Goal: Check status: Check status

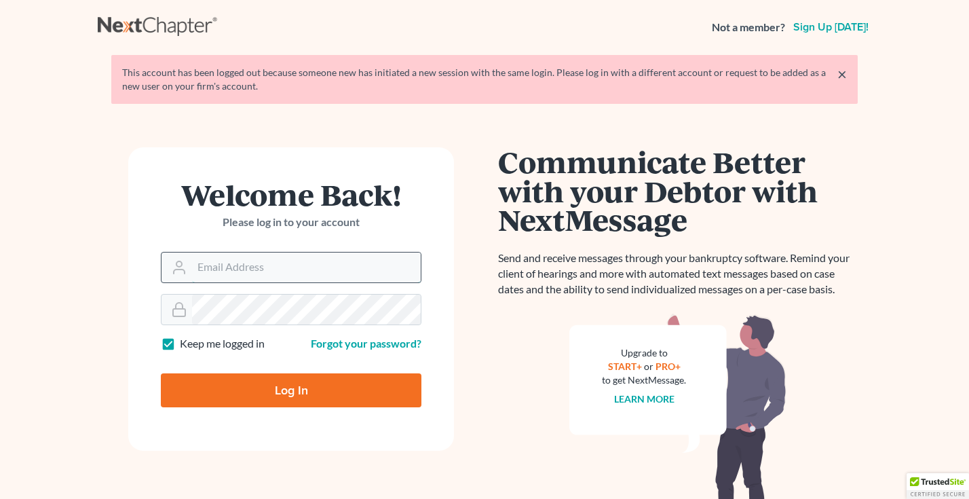
click at [210, 265] on input "Email Address" at bounding box center [306, 267] width 229 height 30
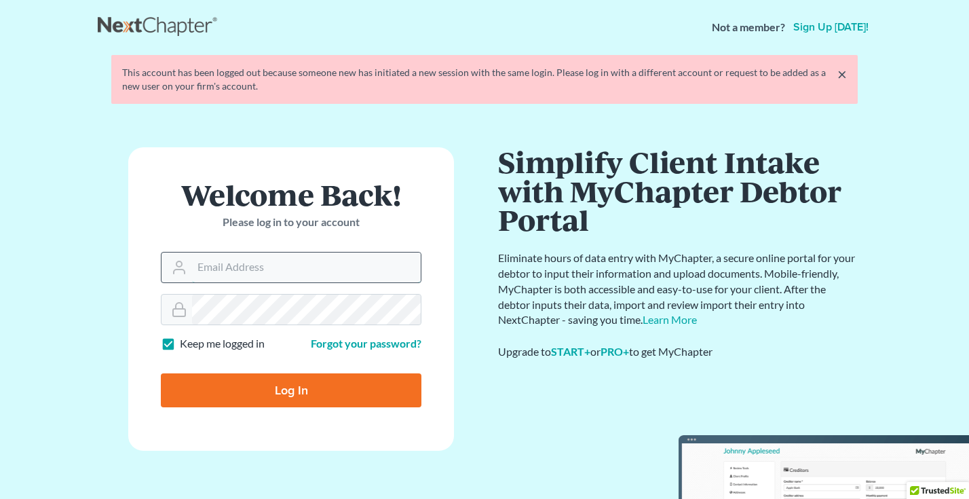
click at [231, 273] on input "Email Address" at bounding box center [306, 267] width 229 height 30
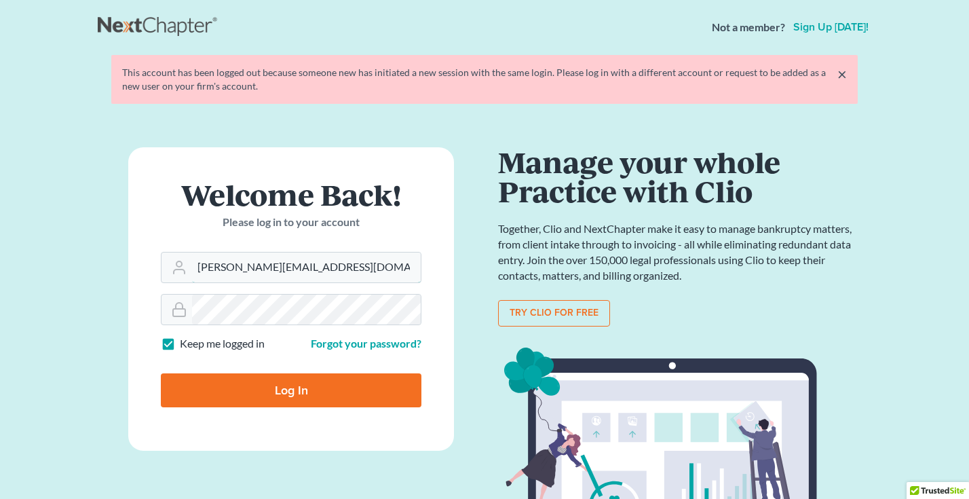
type input "Paul@chapter7ok.com"
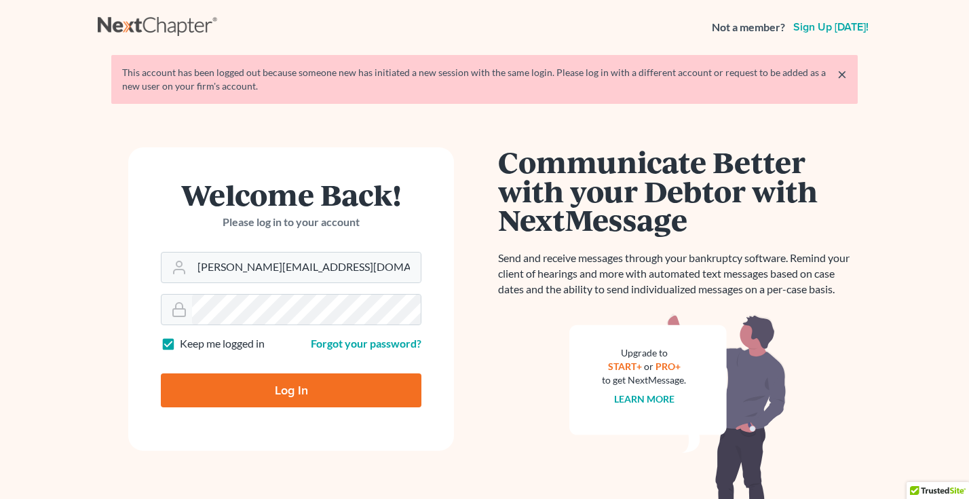
click at [185, 389] on input "Log In" at bounding box center [291, 390] width 261 height 34
type input "Thinking..."
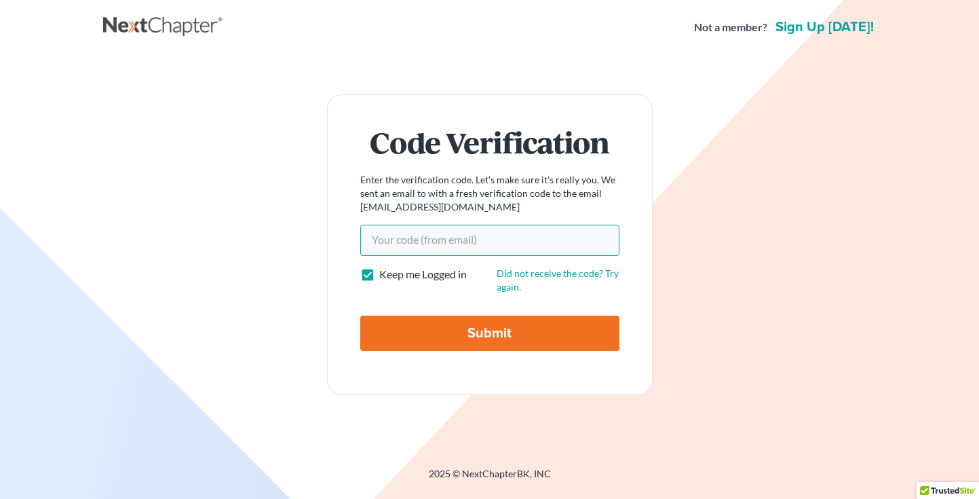
click at [413, 248] on input "Your code(from email)" at bounding box center [489, 240] width 259 height 31
type input "33b32f"
click at [449, 335] on input "Submit" at bounding box center [489, 333] width 259 height 35
type input "Thinking..."
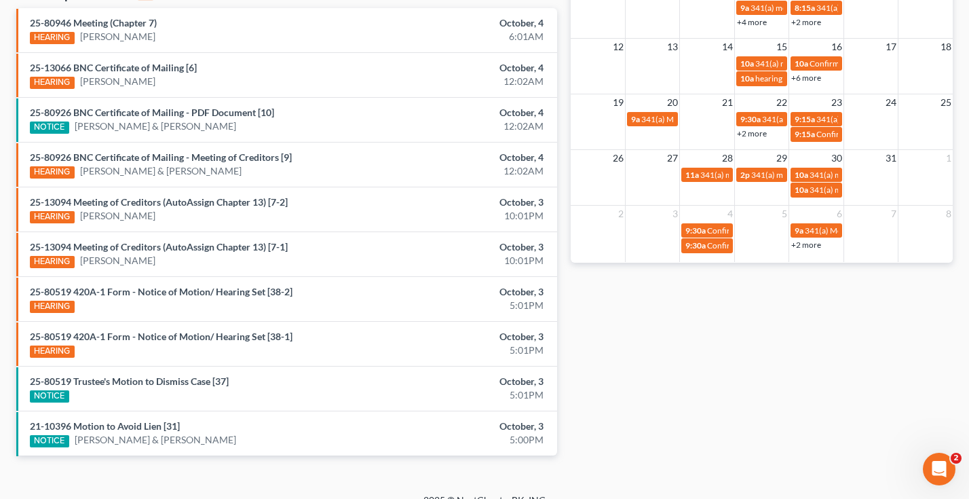
scroll to position [474, 0]
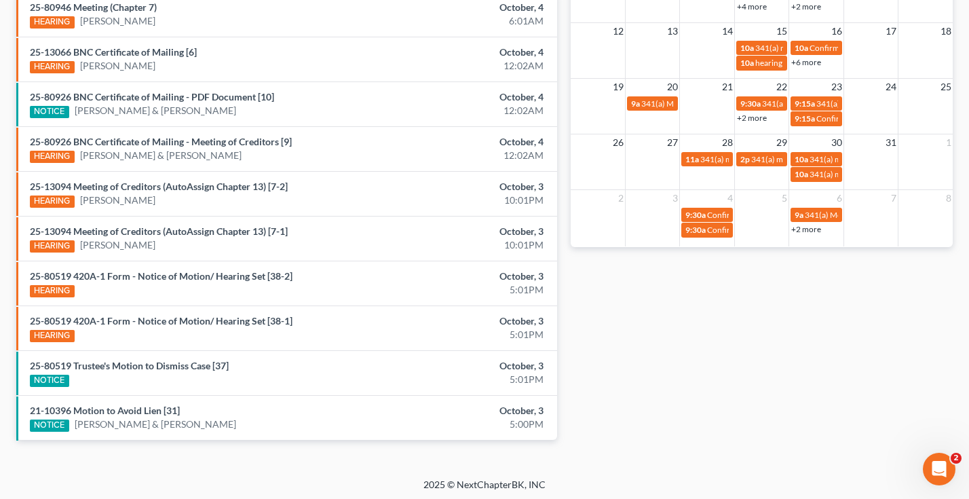
drag, startPoint x: 712, startPoint y: 279, endPoint x: 807, endPoint y: 279, distance: 95.0
click at [729, 279] on div "Monthly Progress Bankruptcy Bankruptcy [DATE] [DATE] [DATE] [DATE] [DATE] [DATE…" at bounding box center [762, 29] width 396 height 865
drag, startPoint x: 481, startPoint y: 75, endPoint x: 334, endPoint y: 1, distance: 164.8
click at [465, 64] on li "25-13066 BNC Certificate of Mailing [6] HEARING [PERSON_NAME] October, 4 12:02AM" at bounding box center [286, 59] width 541 height 45
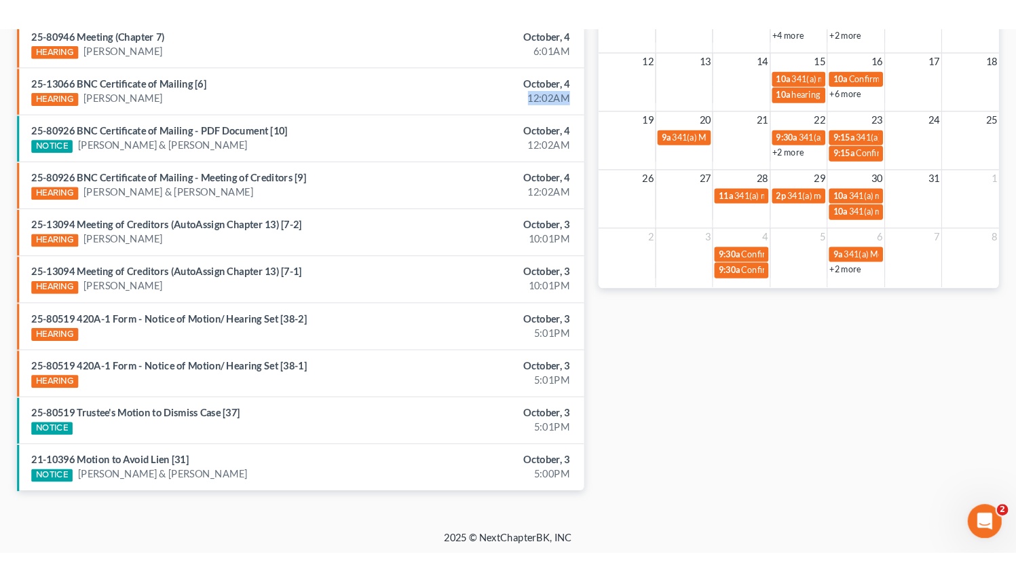
scroll to position [332, 0]
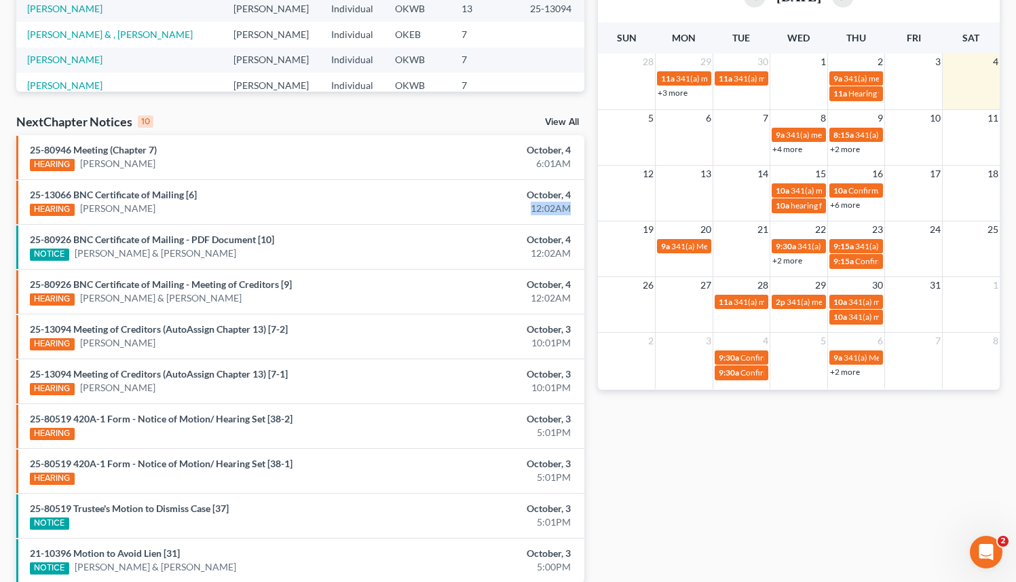
click at [565, 120] on link "View All" at bounding box center [562, 122] width 34 height 10
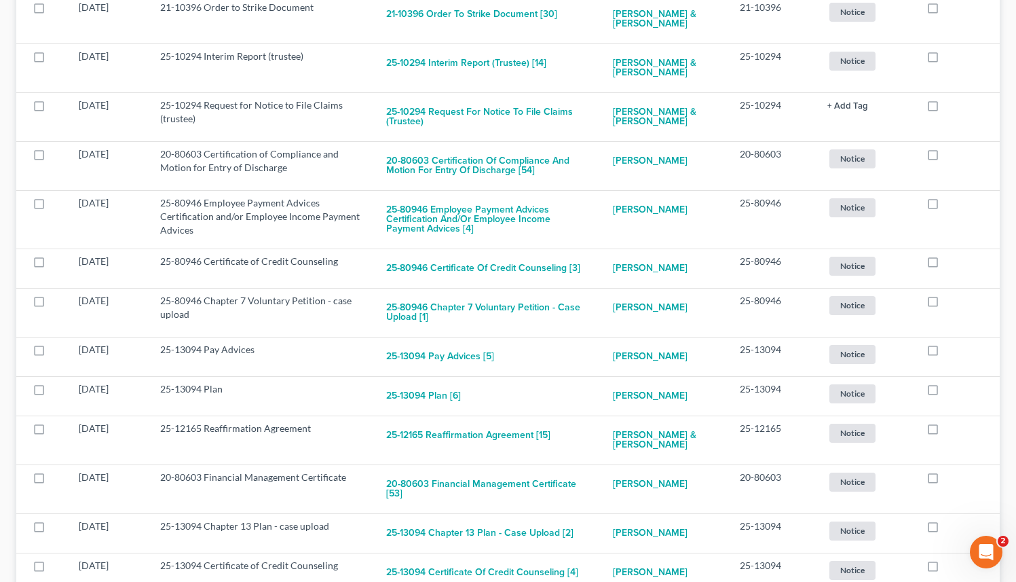
scroll to position [999, 0]
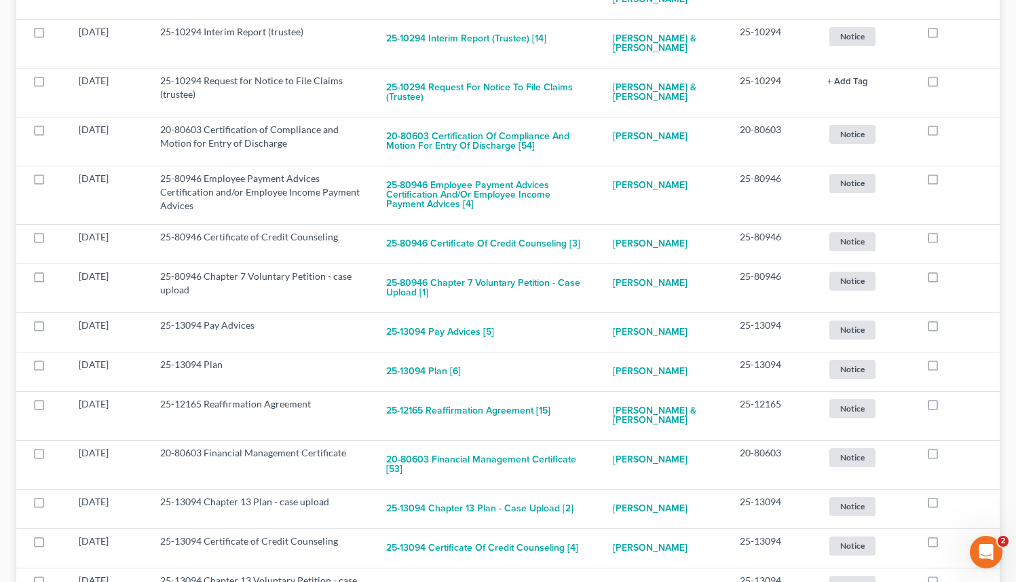
drag, startPoint x: 1025, startPoint y: 204, endPoint x: 1025, endPoint y: 285, distance: 80.8
click at [979, 285] on html "Home New Case Client Portal The [PERSON_NAME] Law Firm [PERSON_NAME][EMAIL_ADDR…" at bounding box center [508, 377] width 1016 height 2752
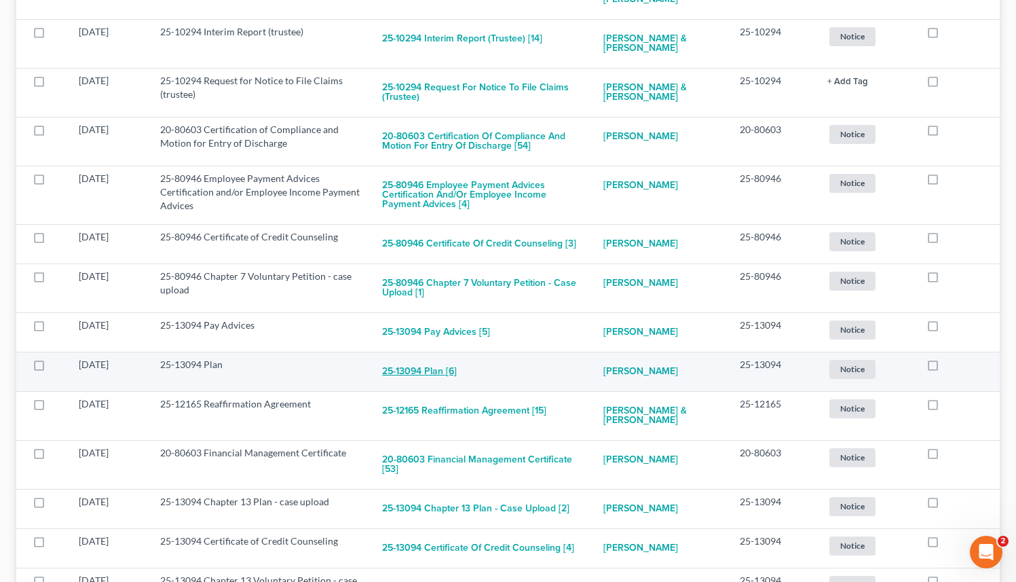
click at [417, 364] on button "25-13094 Plan [6]" at bounding box center [419, 371] width 75 height 27
checkbox input "true"
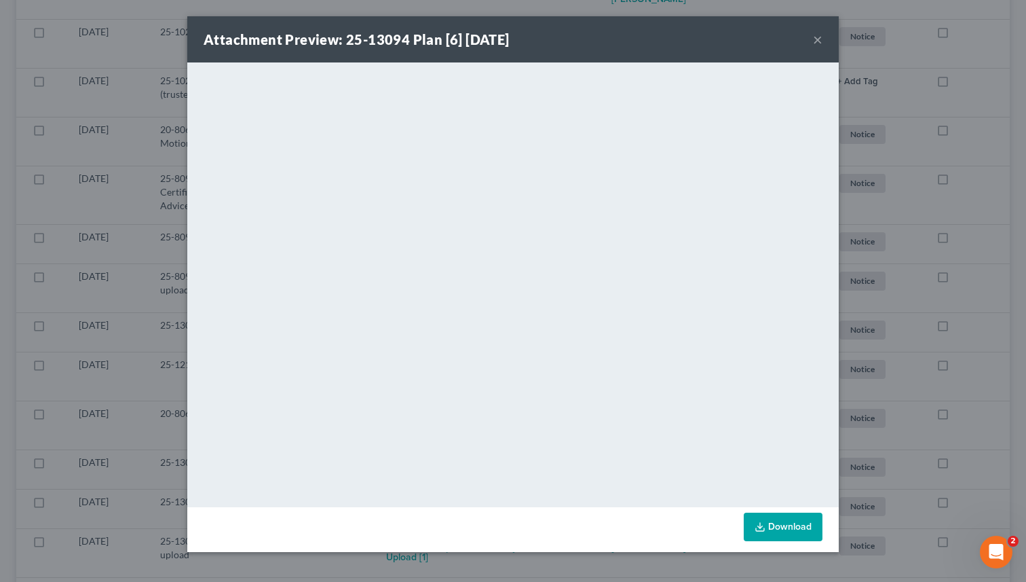
click at [816, 39] on button "×" at bounding box center [818, 39] width 10 height 16
